Goal: Find specific page/section: Find specific page/section

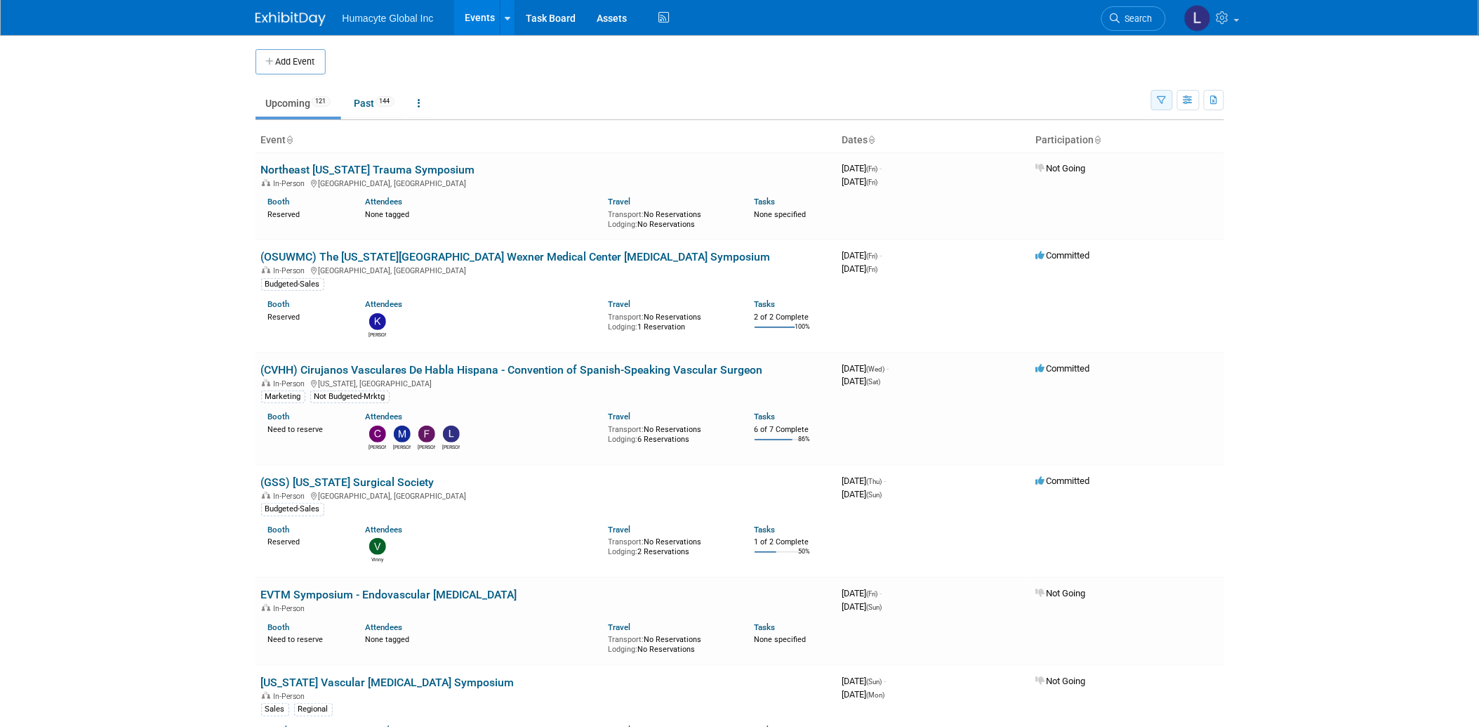
click at [1161, 106] on button "button" at bounding box center [1162, 100] width 22 height 20
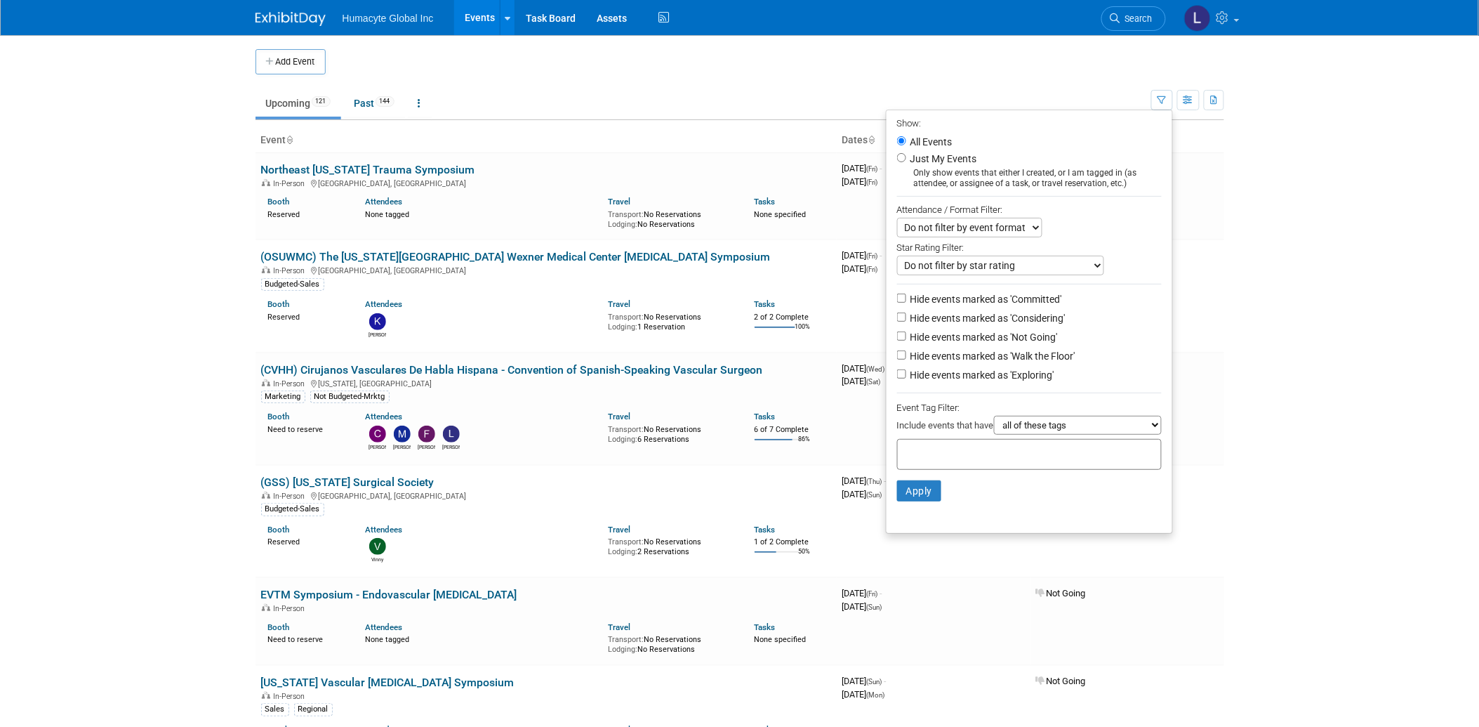
drag, startPoint x: 915, startPoint y: 312, endPoint x: 913, endPoint y: 346, distance: 34.4
click at [915, 312] on label "Hide events marked as 'Considering'" at bounding box center [987, 318] width 158 height 14
click at [906, 312] on input "Hide events marked as 'Considering'" at bounding box center [901, 316] width 9 height 9
checkbox input "true"
click at [909, 338] on label "Hide events marked as 'Not Going'" at bounding box center [983, 337] width 150 height 14
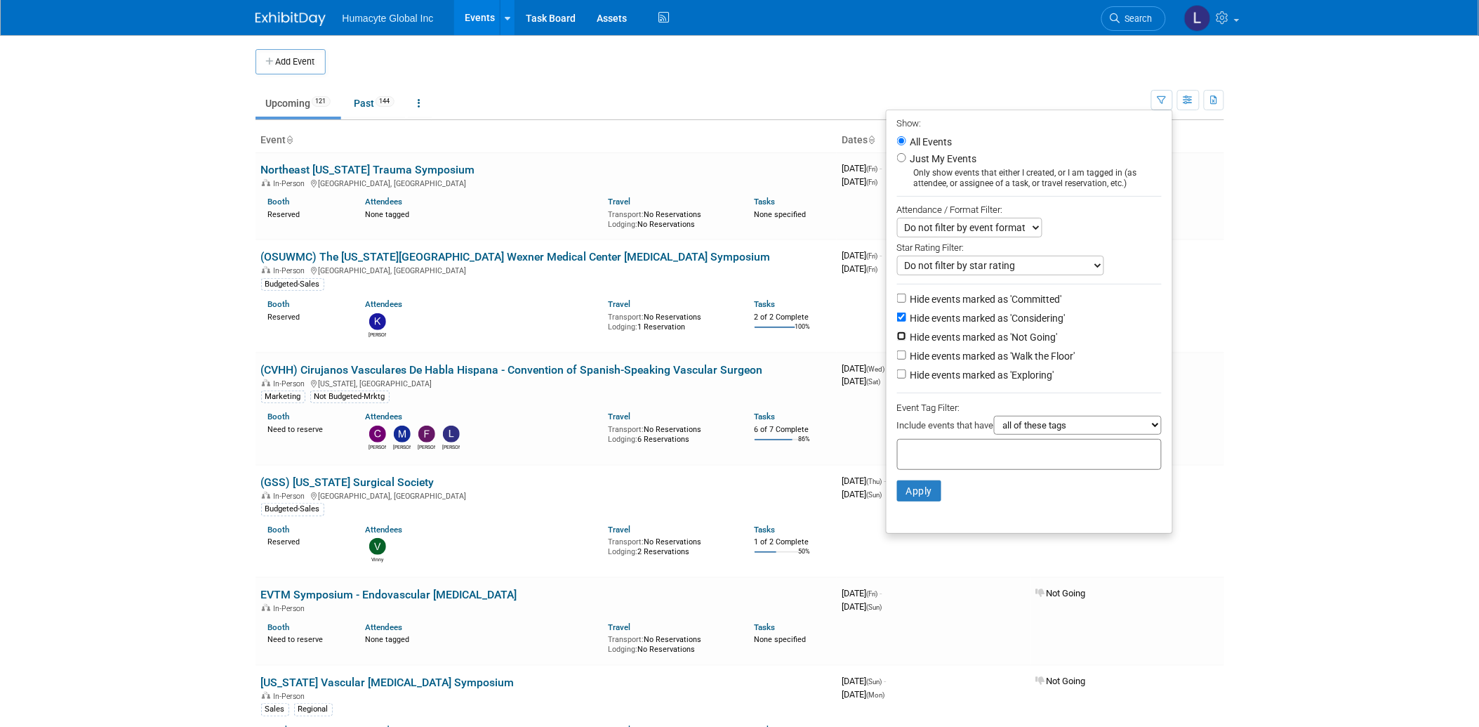
click at [906, 338] on input "Hide events marked as 'Not Going'" at bounding box center [901, 335] width 9 height 9
checkbox input "true"
click at [909, 355] on label "Hide events marked as 'Walk the Floor'" at bounding box center [992, 356] width 168 height 14
click at [906, 355] on input "Hide events marked as 'Walk the Floor'" at bounding box center [901, 354] width 9 height 9
checkbox input "true"
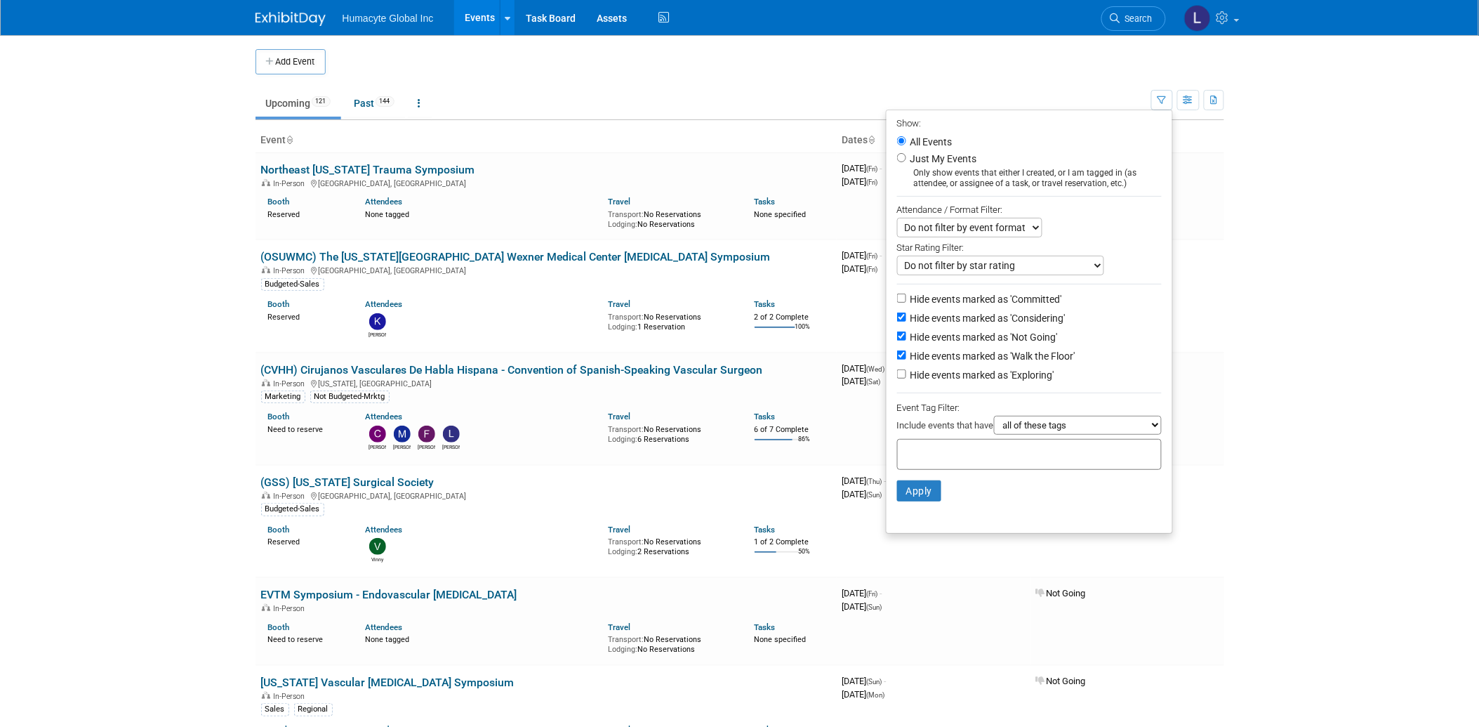
click at [908, 379] on label "Hide events marked as 'Exploring'" at bounding box center [981, 375] width 147 height 14
click at [906, 378] on input "Hide events marked as 'Exploring'" at bounding box center [901, 373] width 9 height 9
checkbox input "true"
click at [906, 494] on button "Apply" at bounding box center [919, 490] width 45 height 21
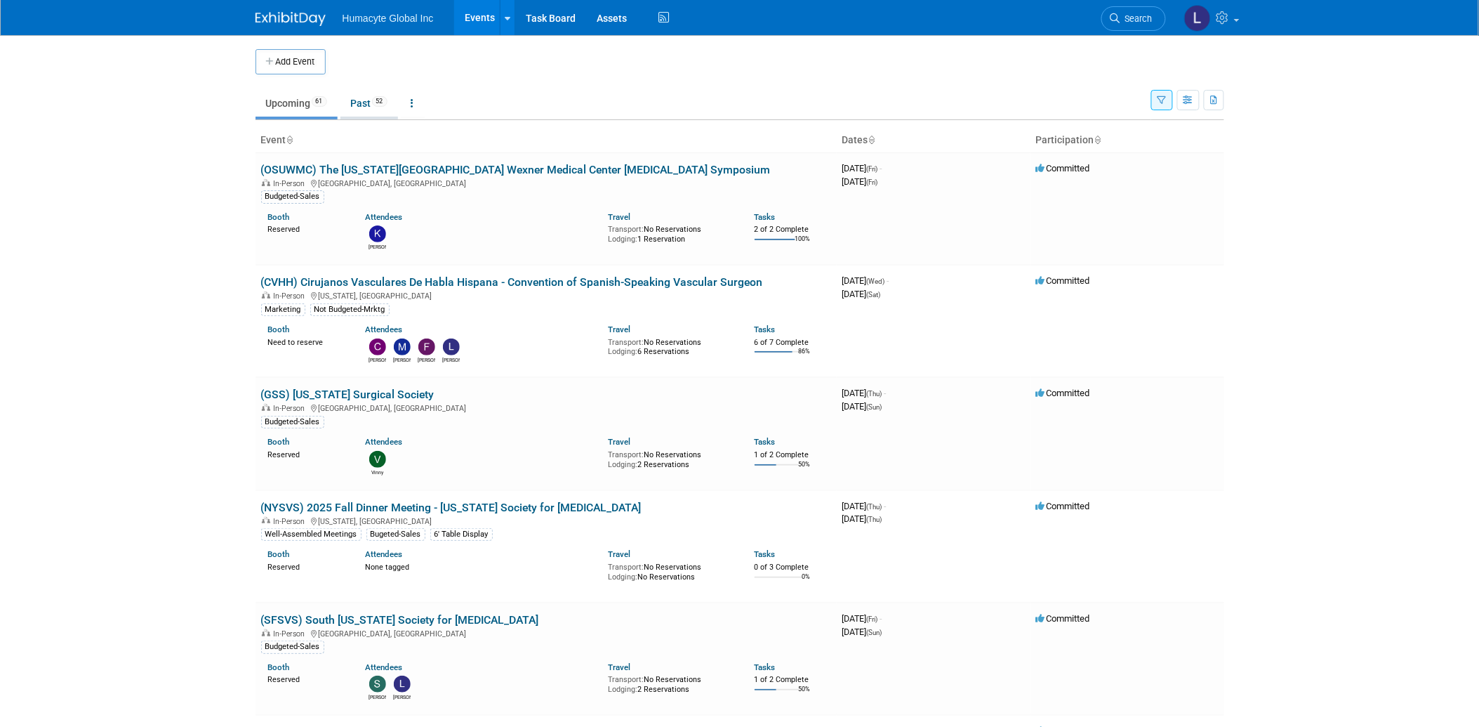
click at [343, 112] on link "Past 52" at bounding box center [370, 103] width 58 height 27
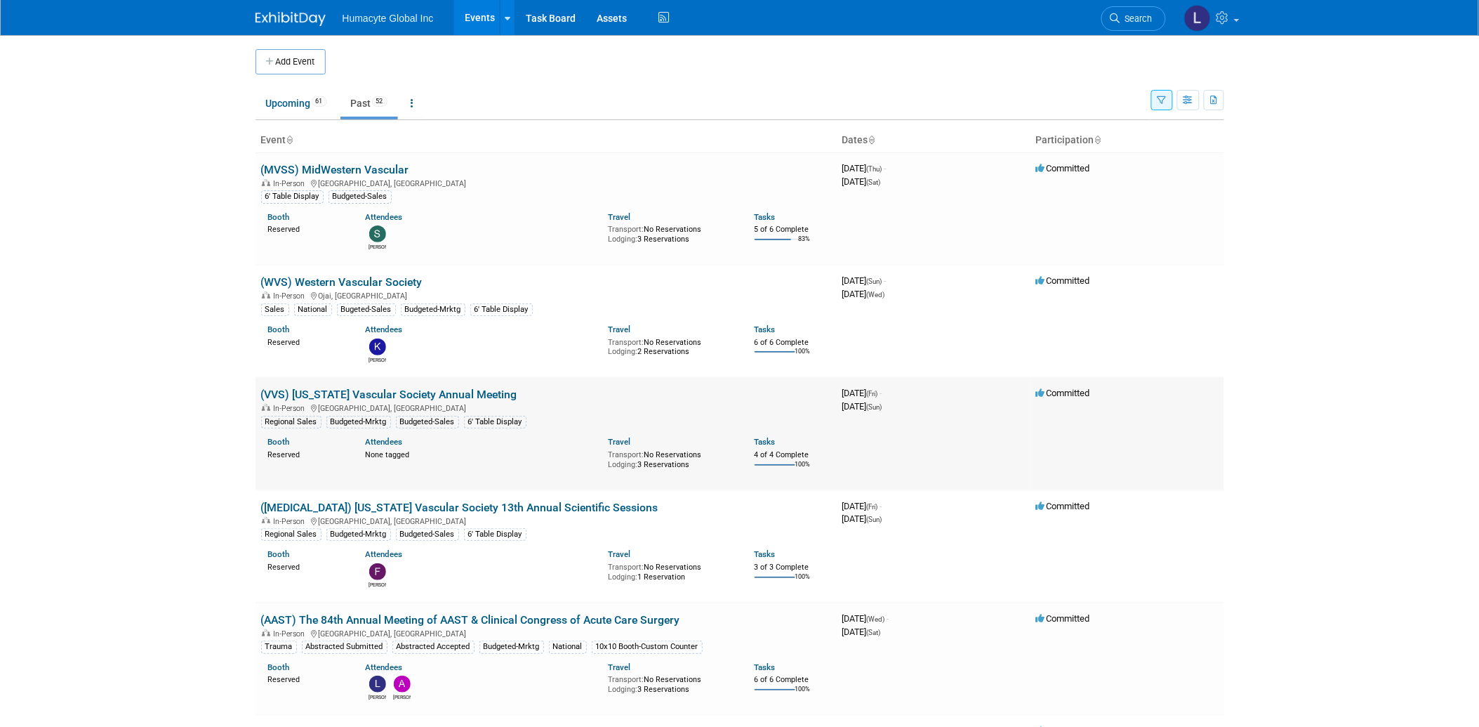
click at [368, 395] on link "(VVS) [US_STATE] Vascular Society Annual Meeting" at bounding box center [389, 394] width 256 height 13
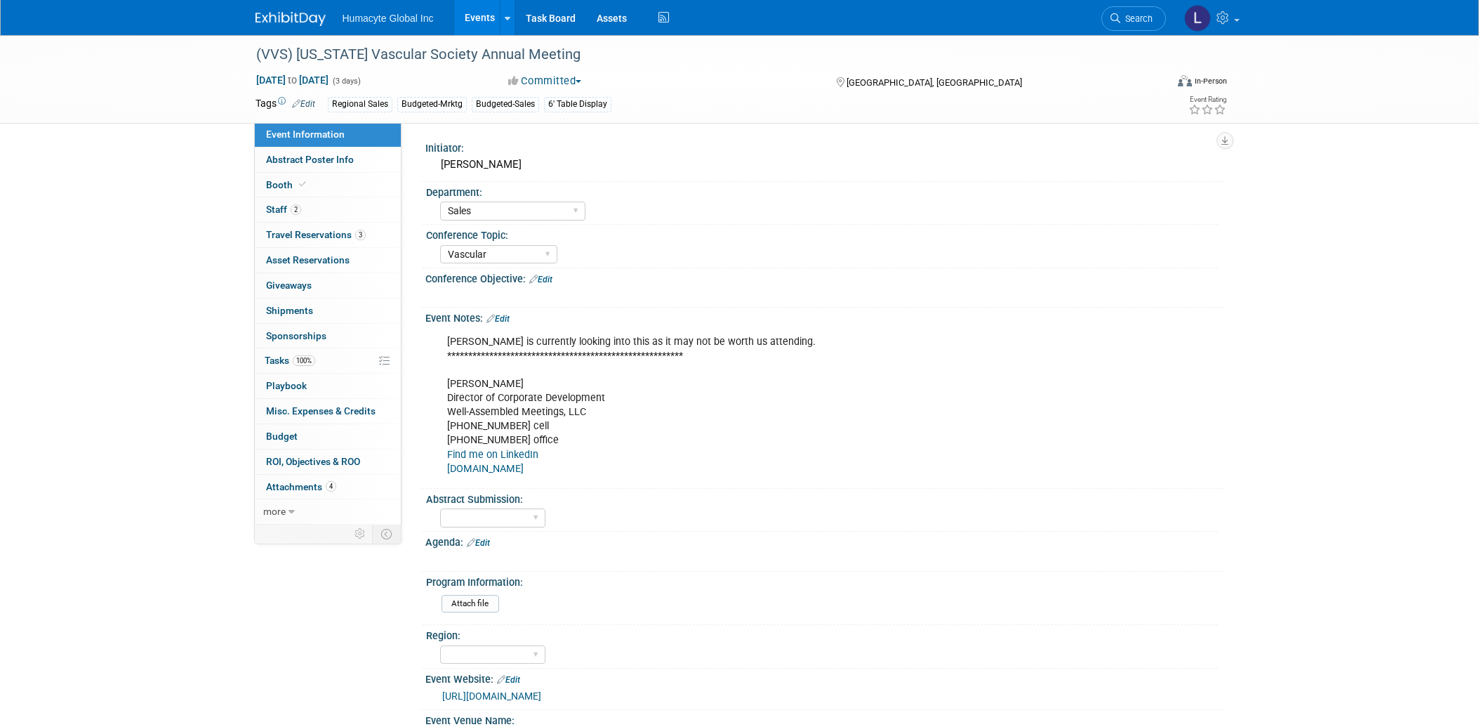
select select "Sales"
select select "Vascular"
click at [290, 237] on span "Travel Reservations 3" at bounding box center [316, 234] width 100 height 11
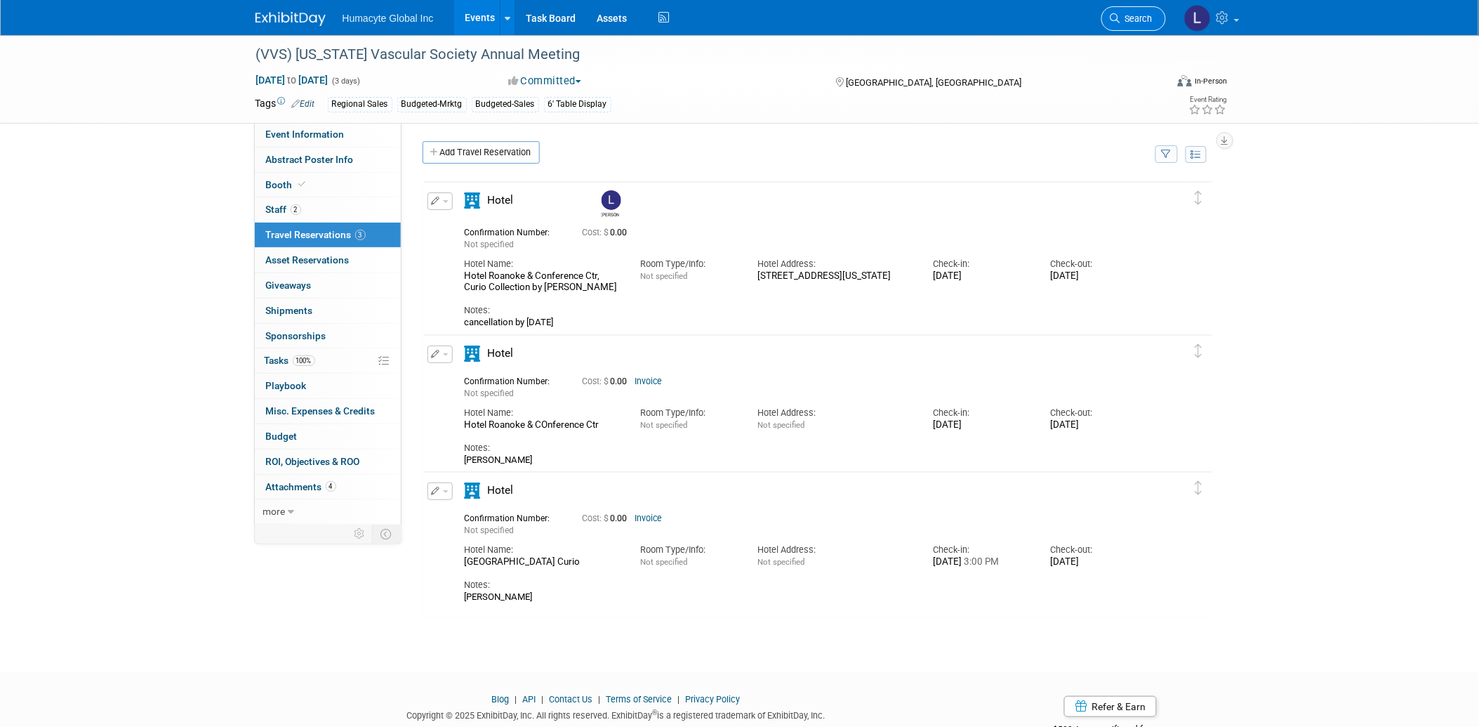
click at [1139, 22] on span "Search" at bounding box center [1137, 18] width 32 height 11
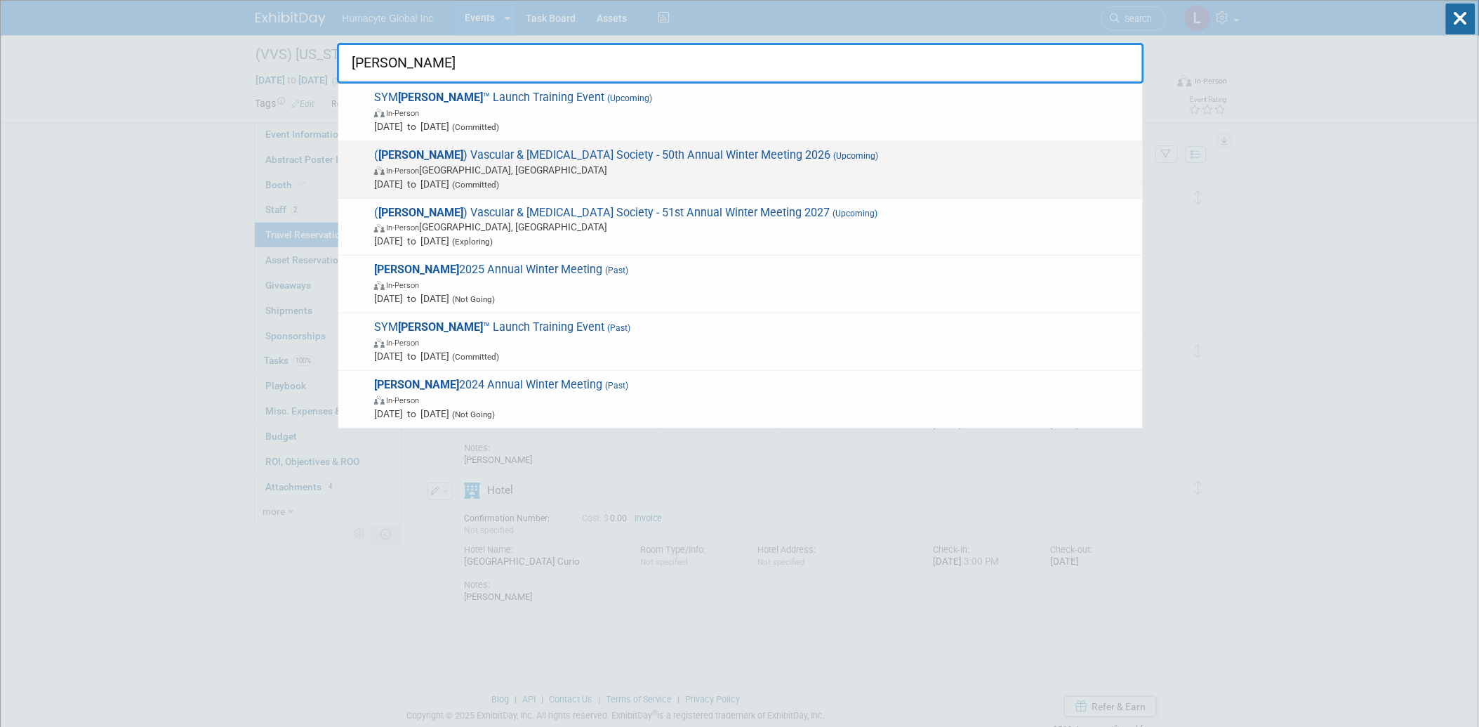
type input "VESS"
click at [436, 178] on span "Feb 5, 2026 to Feb 8, 2026 (Committed)" at bounding box center [755, 184] width 762 height 14
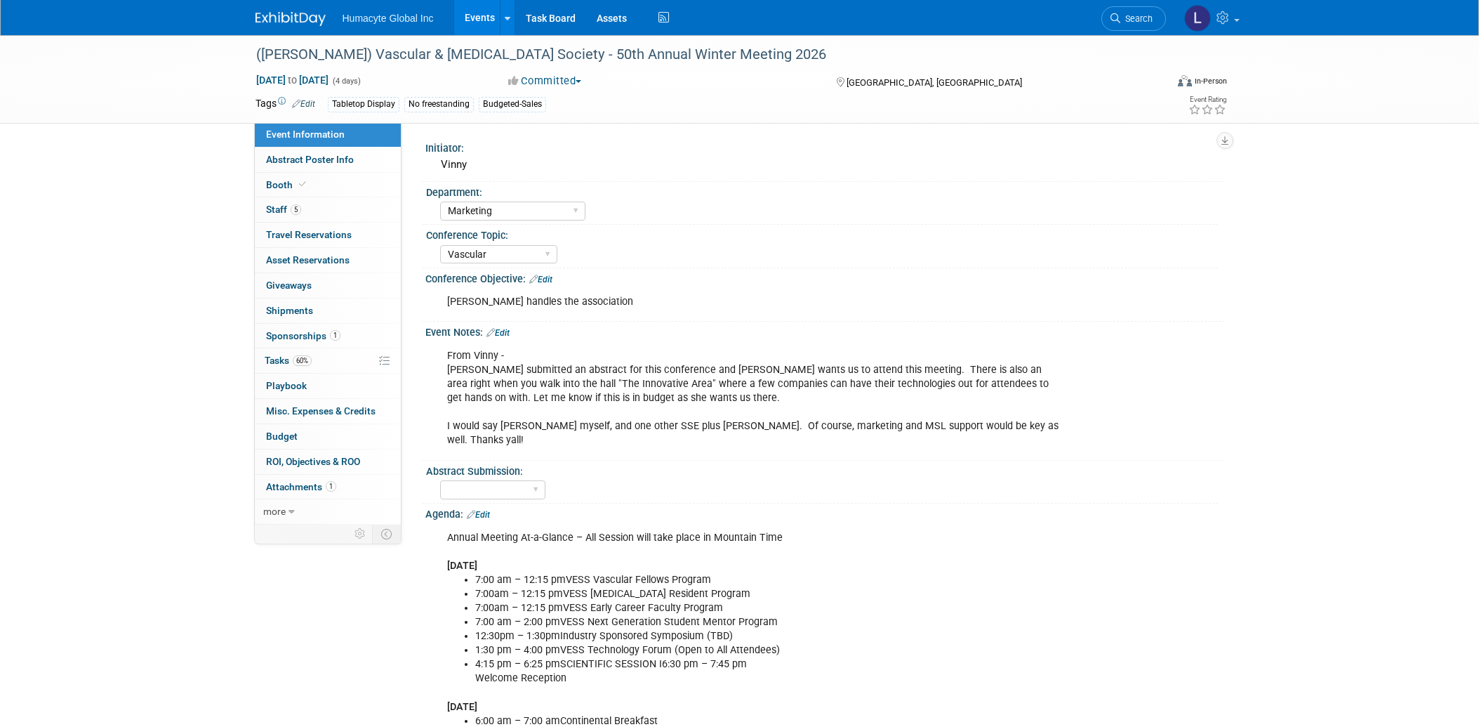
select select "Marketing"
select select "Vascular"
